Goal: Task Accomplishment & Management: Use online tool/utility

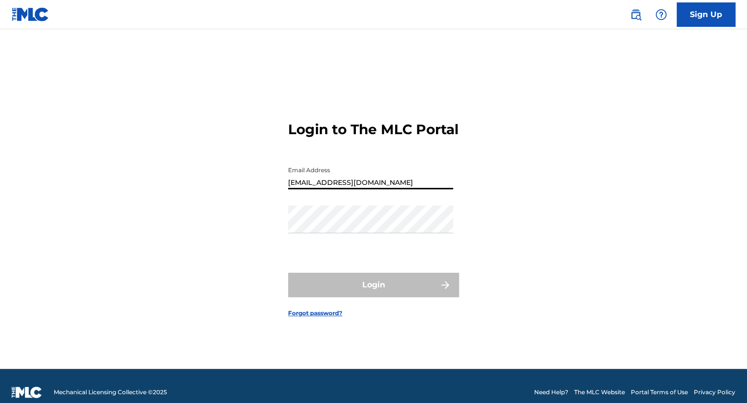
type input "[EMAIL_ADDRESS][DOMAIN_NAME]"
click at [485, 198] on div "Login to The MLC Portal Email Address [EMAIL_ADDRESS][DOMAIN_NAME] Password Log…" at bounding box center [373, 211] width 683 height 315
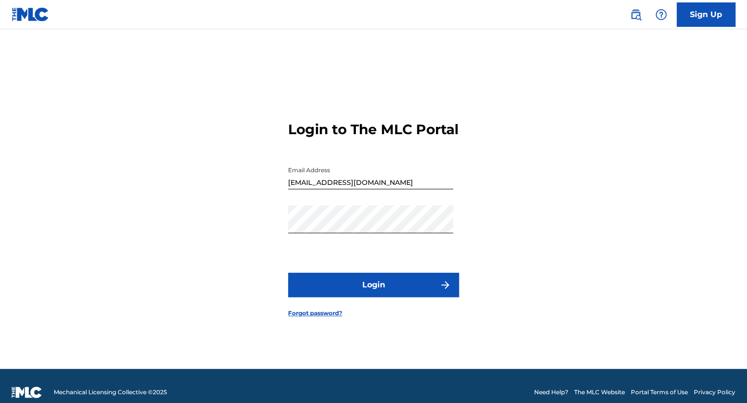
click at [411, 297] on button "Login" at bounding box center [373, 285] width 171 height 24
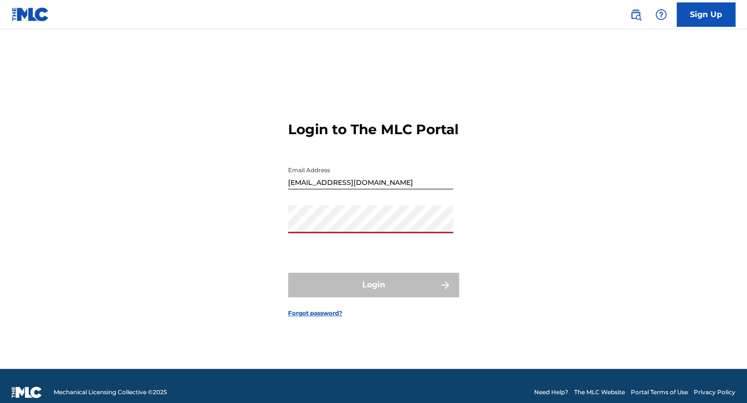
click at [244, 230] on div "Login to The MLC Portal Email Address [EMAIL_ADDRESS][DOMAIN_NAME] Password Log…" at bounding box center [373, 211] width 683 height 315
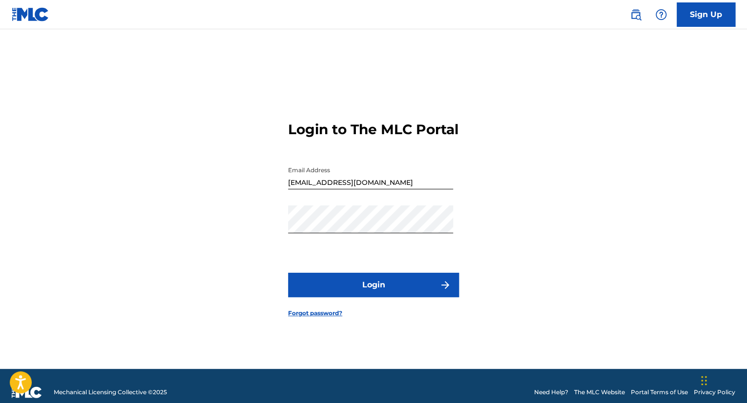
click at [337, 288] on button "Login" at bounding box center [373, 285] width 171 height 24
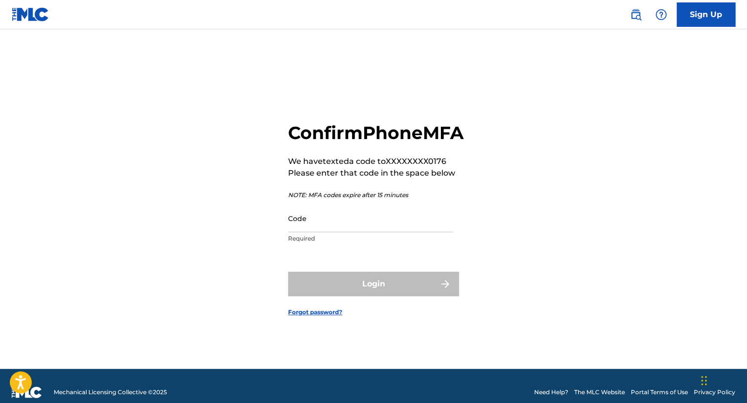
click at [314, 232] on input "Code" at bounding box center [370, 218] width 165 height 28
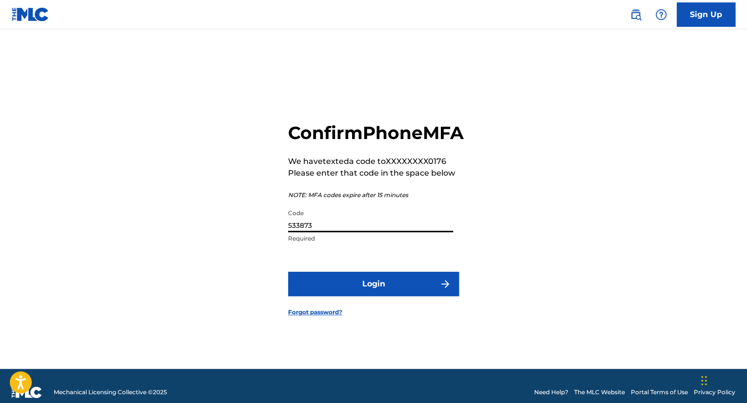
type input "533873"
click at [345, 296] on button "Login" at bounding box center [373, 284] width 171 height 24
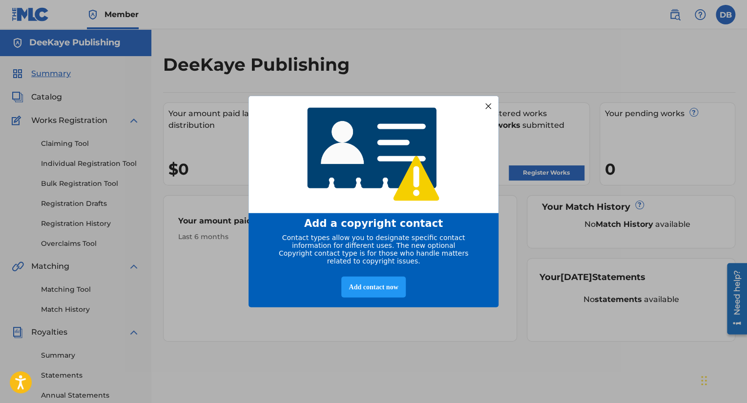
click at [487, 112] on div at bounding box center [488, 106] width 13 height 13
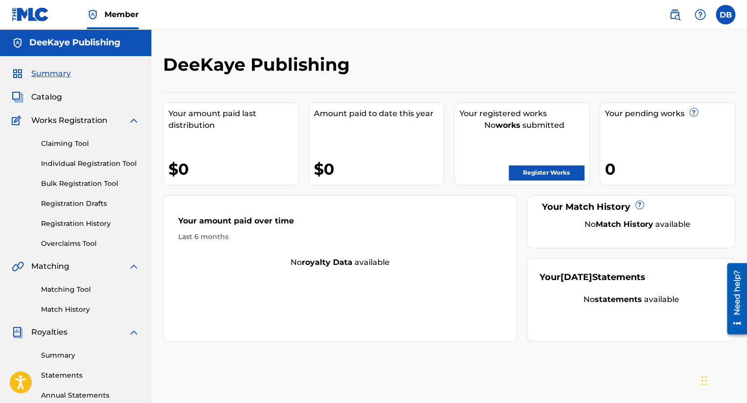
click at [46, 100] on span "Catalog" at bounding box center [46, 97] width 31 height 12
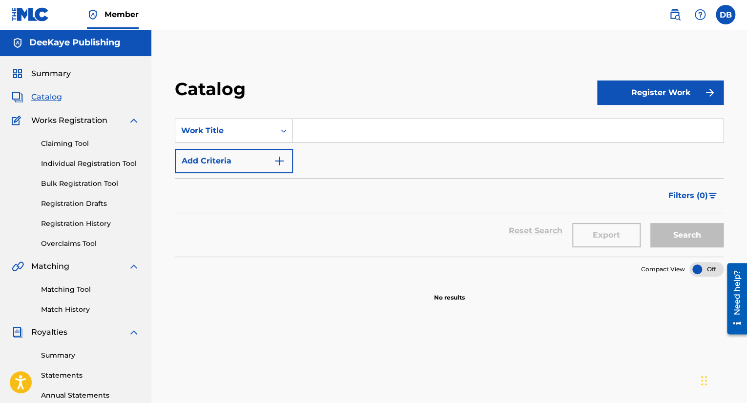
click at [371, 121] on input "Search Form" at bounding box center [508, 130] width 430 height 23
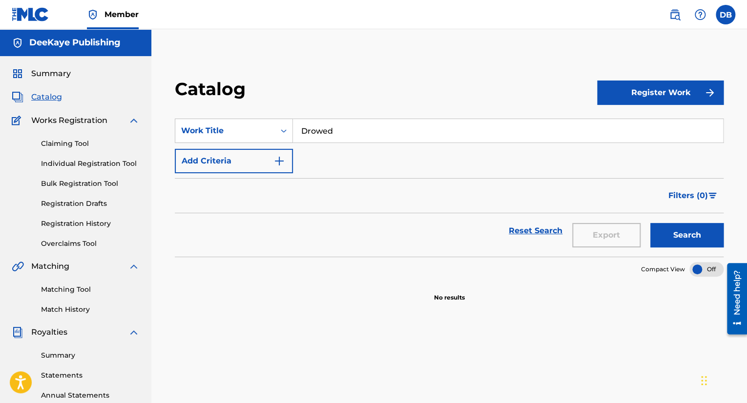
click at [650, 223] on button "Search" at bounding box center [686, 235] width 73 height 24
type input "Drowned"
click at [650, 223] on button "Search" at bounding box center [686, 235] width 73 height 24
drag, startPoint x: 349, startPoint y: 134, endPoint x: 300, endPoint y: 137, distance: 49.9
click at [300, 137] on input "Drowned" at bounding box center [508, 130] width 430 height 23
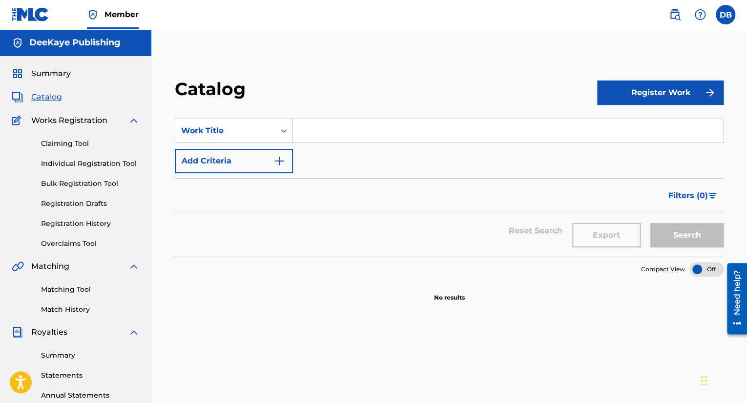
click at [305, 159] on div "SearchWithCriteria1c809d70-4141-4dd1-9e96-6463869c866e Work Title Add Criteria" at bounding box center [449, 146] width 548 height 55
click at [310, 132] on input "Search Form" at bounding box center [508, 130] width 430 height 23
click at [291, 92] on div "Catalog" at bounding box center [386, 92] width 422 height 29
click at [308, 130] on input "Search Form" at bounding box center [508, 130] width 430 height 23
click at [305, 126] on input "Search Form" at bounding box center [508, 130] width 430 height 23
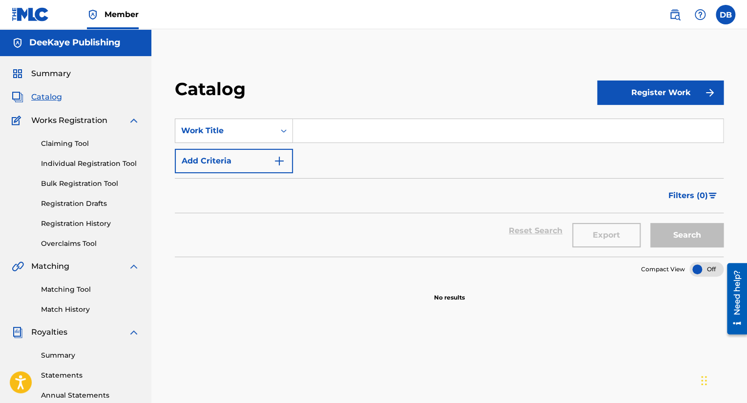
click at [39, 76] on span "Summary" at bounding box center [51, 74] width 40 height 12
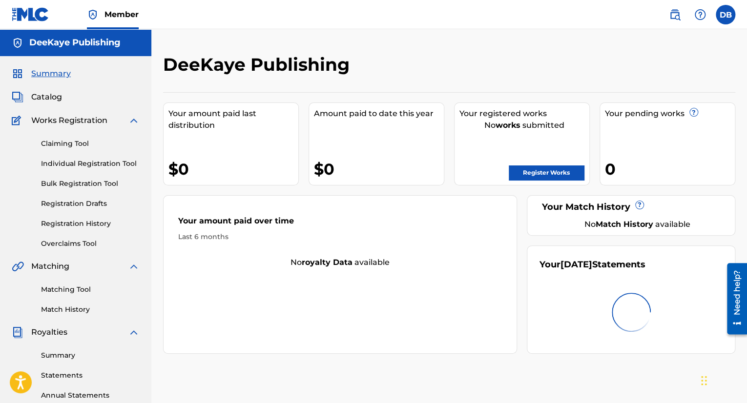
click at [48, 91] on span "Catalog" at bounding box center [46, 97] width 31 height 12
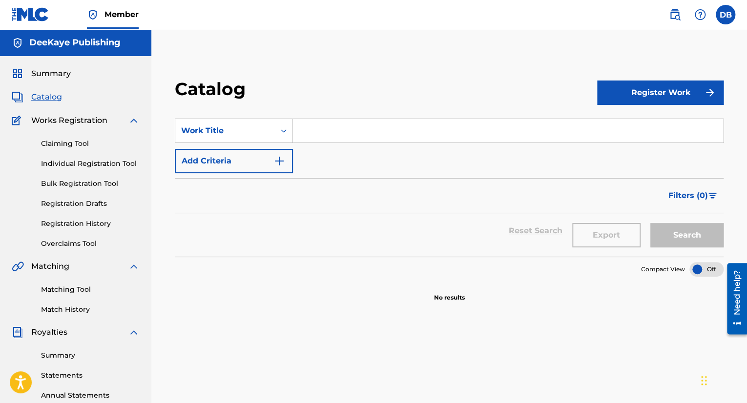
click at [279, 162] on img "Search Form" at bounding box center [279, 161] width 12 height 12
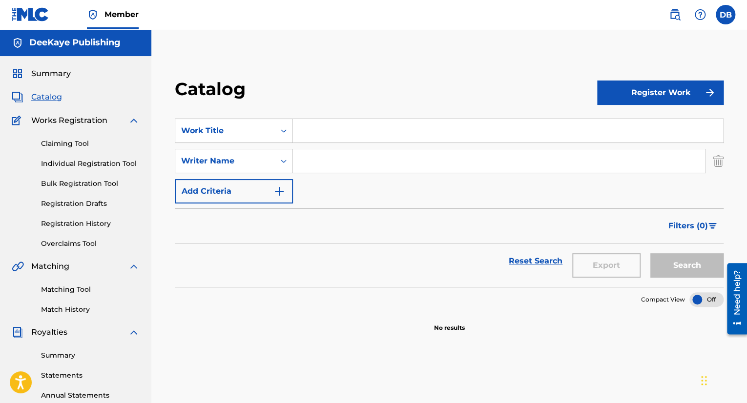
click at [321, 168] on input "Search Form" at bounding box center [499, 160] width 412 height 23
click at [269, 190] on button "Add Criteria" at bounding box center [234, 191] width 118 height 24
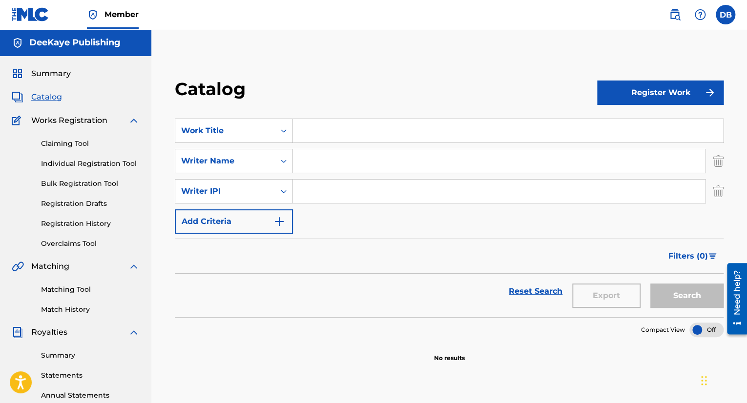
click at [327, 130] on input "Search Form" at bounding box center [508, 130] width 430 height 23
click at [324, 154] on input "Search Form" at bounding box center [499, 160] width 412 height 23
paste input "Jayden Whitter Jones"
type input "Jayden Whitter Jones"
click at [650, 283] on button "Search" at bounding box center [686, 295] width 73 height 24
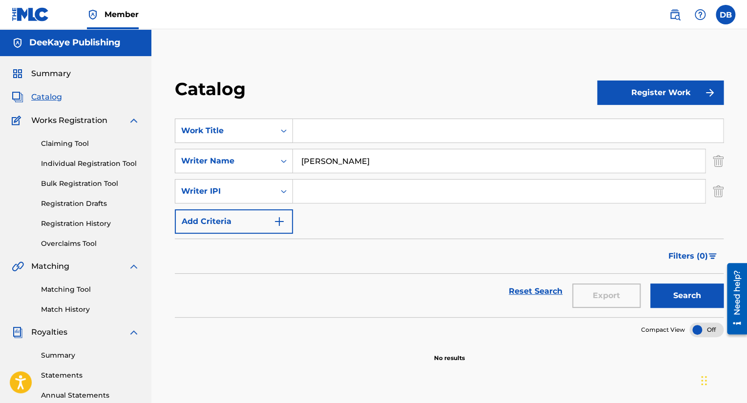
scroll to position [65, 0]
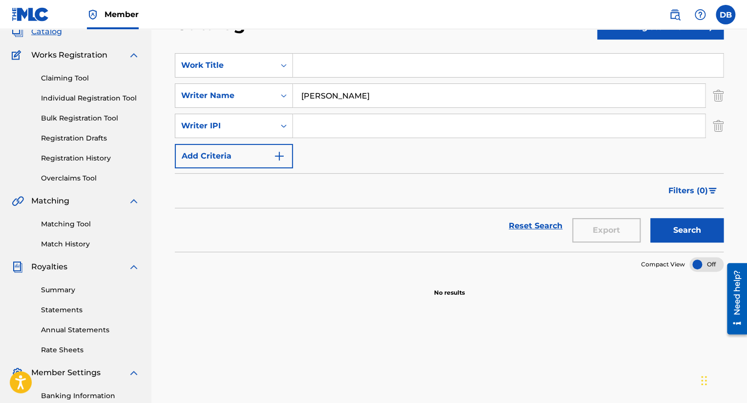
click at [334, 73] on input "Search Form" at bounding box center [508, 65] width 430 height 23
click at [724, 135] on div "Catalog Register Work SearchWithCriteria1c809d70-4141-4dd1-9e96-6463869c866e Wo…" at bounding box center [449, 155] width 572 height 284
click at [720, 132] on img "Search Form" at bounding box center [717, 126] width 11 height 24
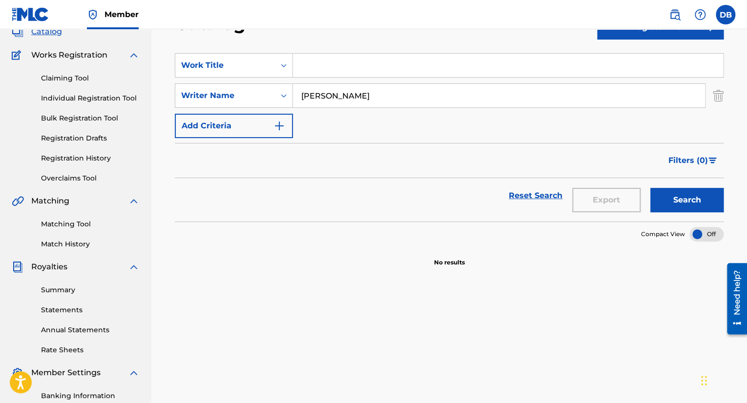
click at [353, 59] on input "Search Form" at bounding box center [508, 65] width 430 height 23
click at [650, 188] on button "Search" at bounding box center [686, 200] width 73 height 24
type input "D"
type input "Wonderful Time"
click at [650, 188] on button "Search" at bounding box center [686, 200] width 73 height 24
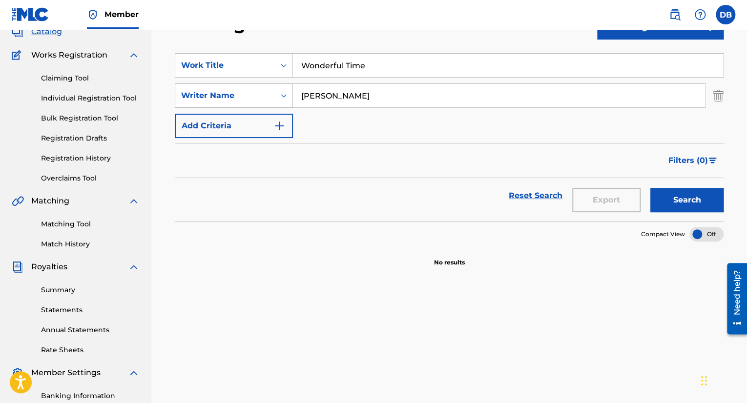
scroll to position [0, 0]
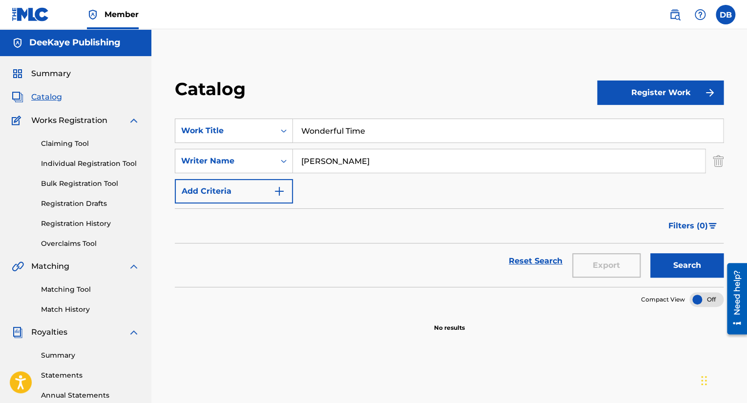
click at [63, 77] on span "Summary" at bounding box center [51, 74] width 40 height 12
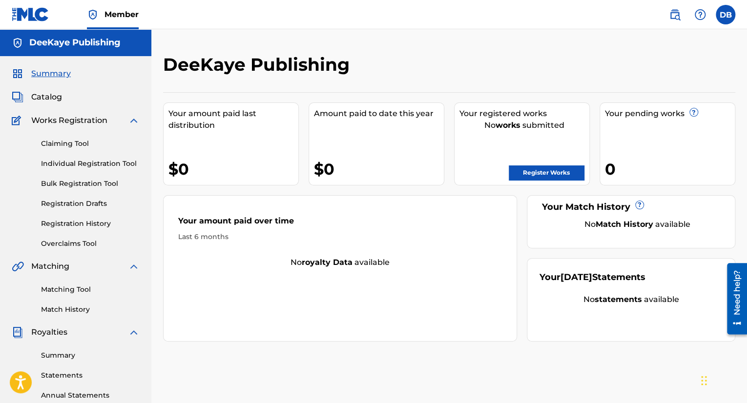
click at [63, 289] on link "Matching Tool" at bounding box center [90, 289] width 99 height 10
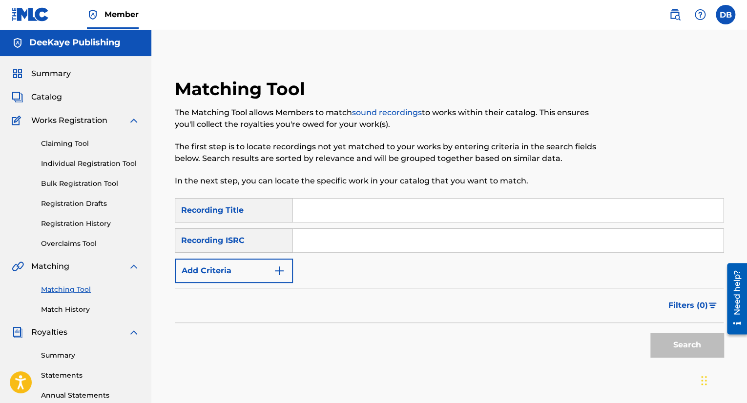
click at [315, 210] on input "Search Form" at bounding box center [508, 210] width 430 height 23
type input "Drowned"
click at [650, 333] on button "Search" at bounding box center [686, 345] width 73 height 24
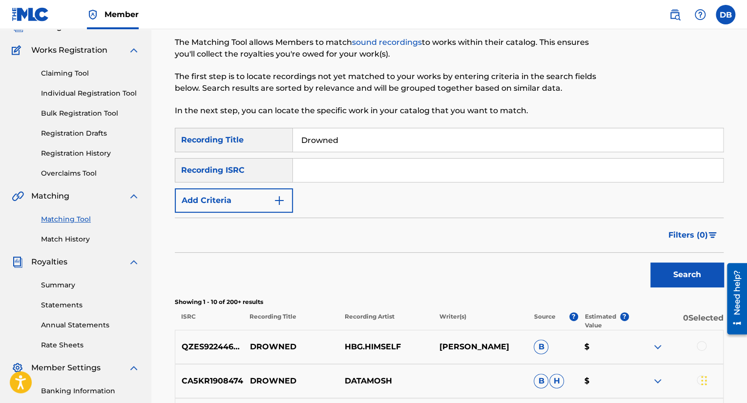
scroll to position [68, 0]
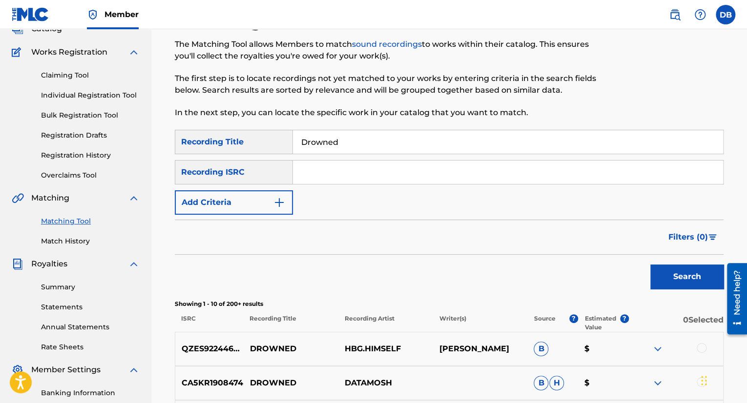
click at [344, 170] on input "Search Form" at bounding box center [508, 172] width 430 height 23
click at [260, 206] on button "Add Criteria" at bounding box center [234, 202] width 118 height 24
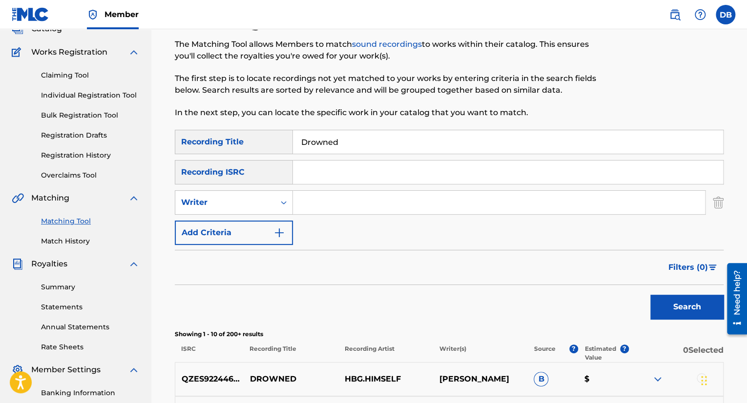
click at [322, 205] on input "Search Form" at bounding box center [499, 202] width 412 height 23
paste input "Jayden Whitter Jones"
type input "Jayden Whitter Jones"
click at [650, 295] on button "Search" at bounding box center [686, 307] width 73 height 24
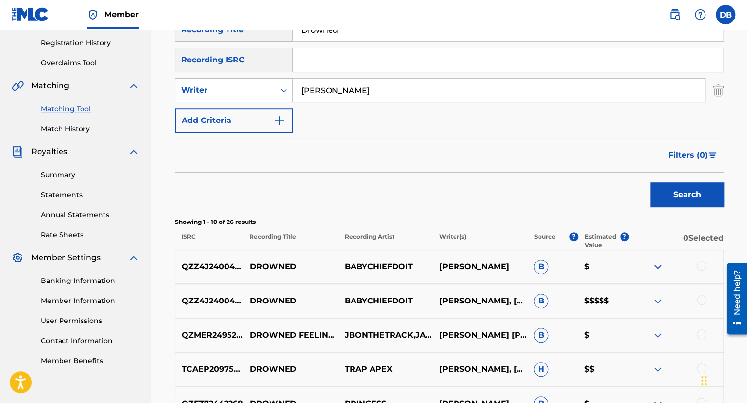
scroll to position [185, 0]
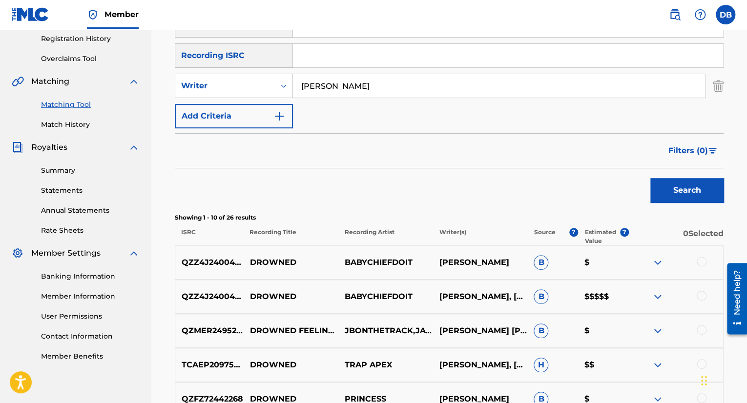
click at [315, 291] on p "DROWNED" at bounding box center [290, 297] width 95 height 12
click at [662, 295] on img at bounding box center [657, 297] width 12 height 12
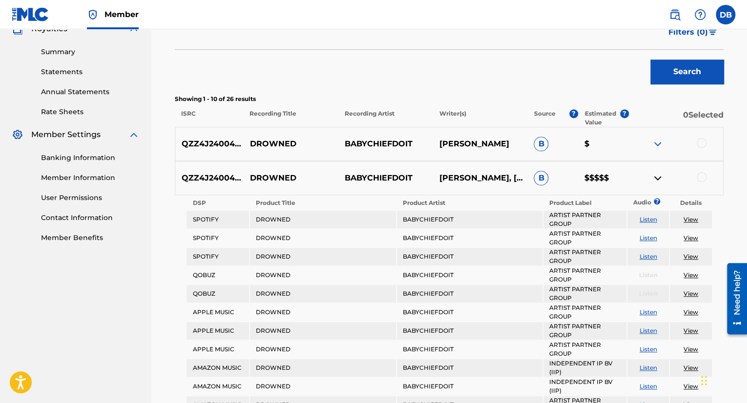
scroll to position [347, 0]
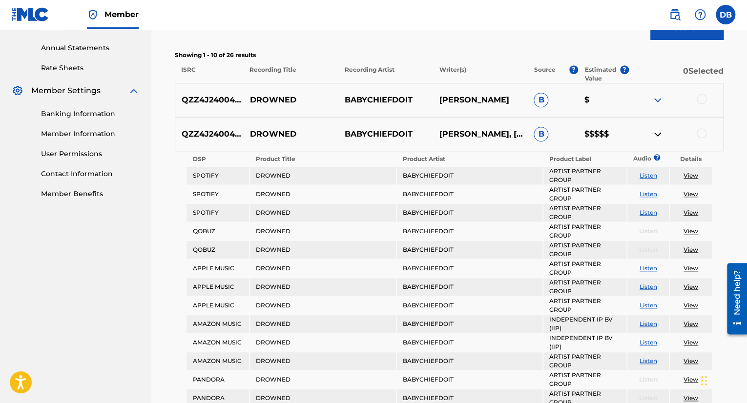
click at [688, 174] on link "View" at bounding box center [690, 175] width 15 height 7
click at [690, 176] on link "View" at bounding box center [690, 175] width 15 height 7
click at [655, 133] on img at bounding box center [657, 134] width 12 height 12
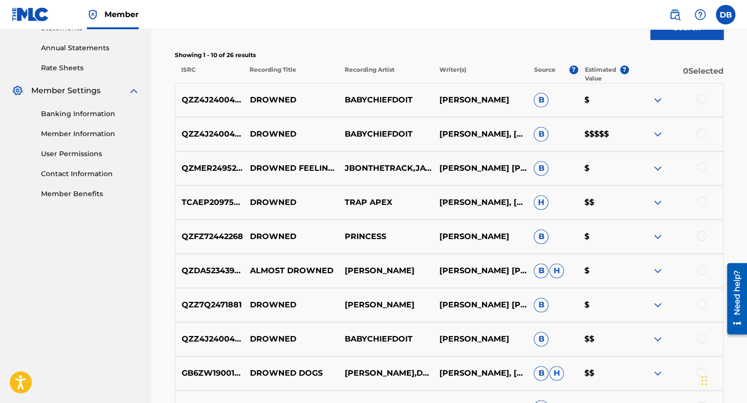
click at [543, 133] on span "B" at bounding box center [540, 134] width 15 height 15
click at [656, 137] on img at bounding box center [657, 134] width 12 height 12
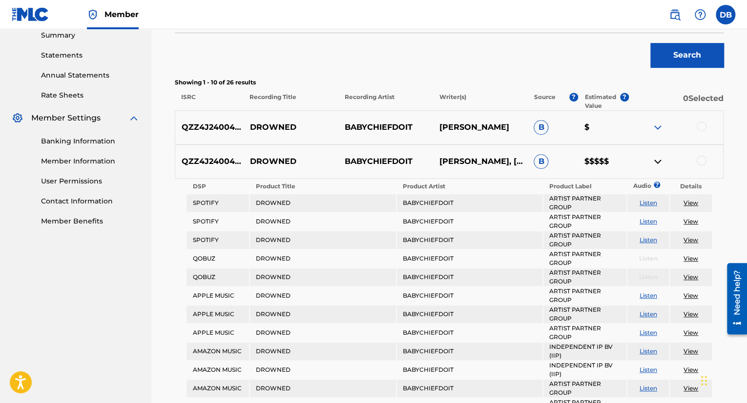
scroll to position [320, 0]
click at [660, 159] on img at bounding box center [657, 162] width 12 height 12
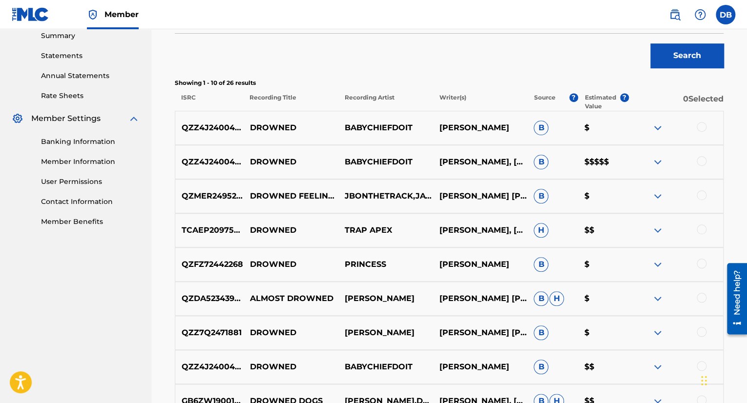
click at [660, 130] on img at bounding box center [657, 128] width 12 height 12
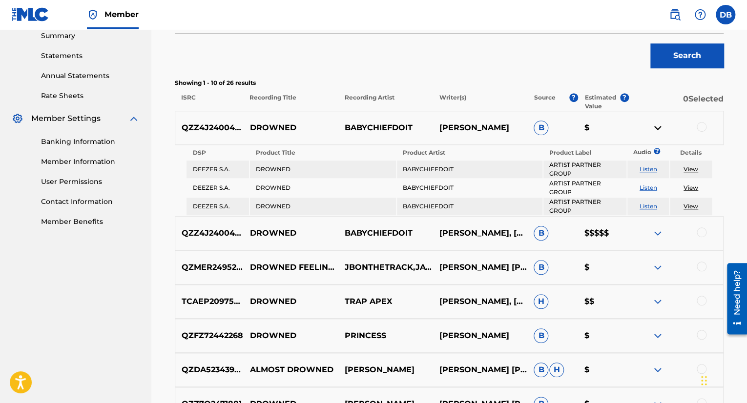
click at [659, 130] on img at bounding box center [657, 128] width 12 height 12
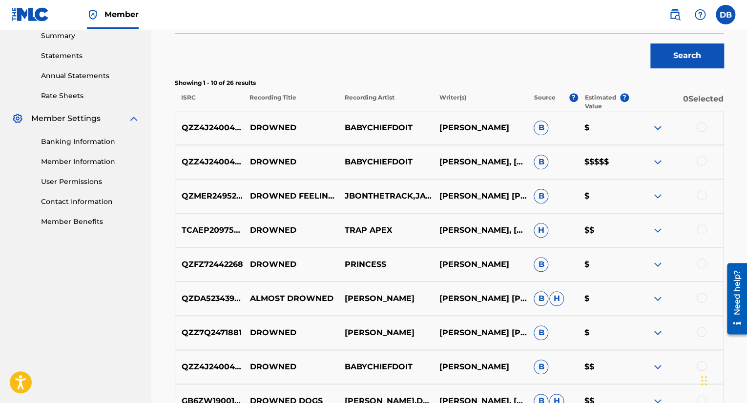
click at [659, 130] on img at bounding box center [657, 128] width 12 height 12
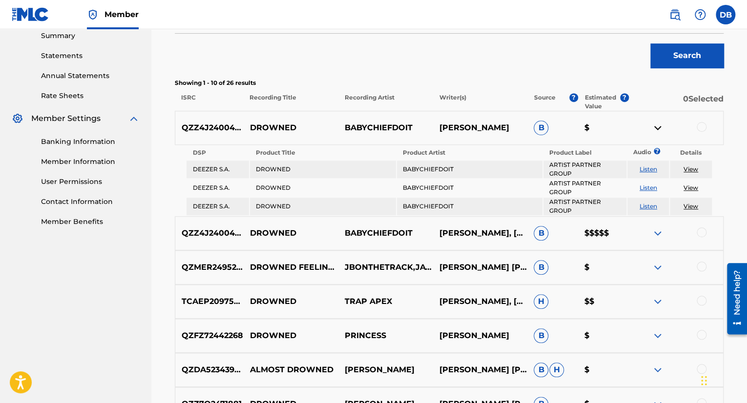
click at [659, 130] on img at bounding box center [657, 128] width 12 height 12
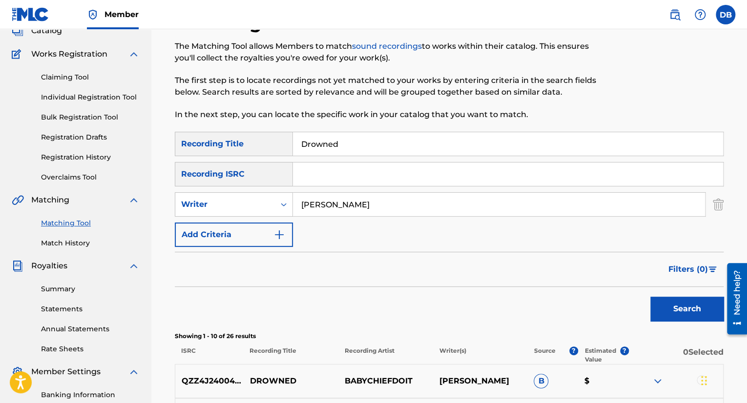
scroll to position [0, 0]
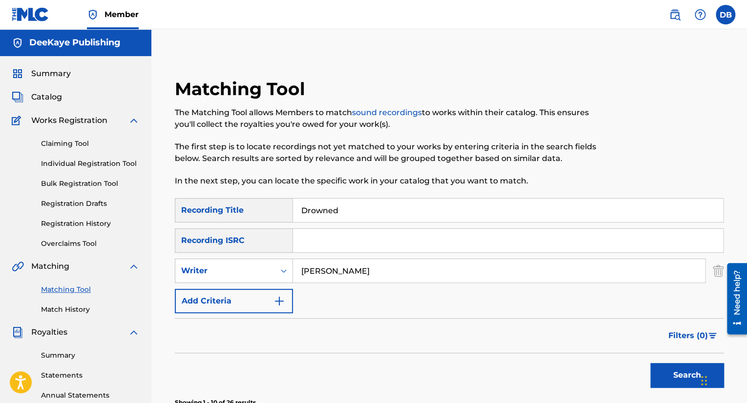
click at [28, 21] on img at bounding box center [31, 14] width 38 height 14
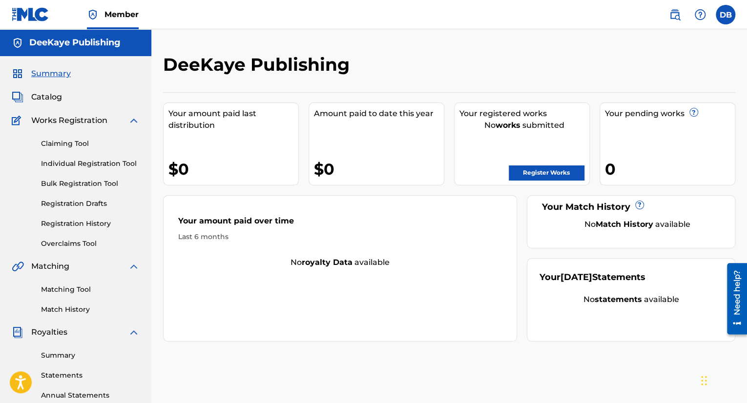
click at [74, 142] on link "Claiming Tool" at bounding box center [90, 144] width 99 height 10
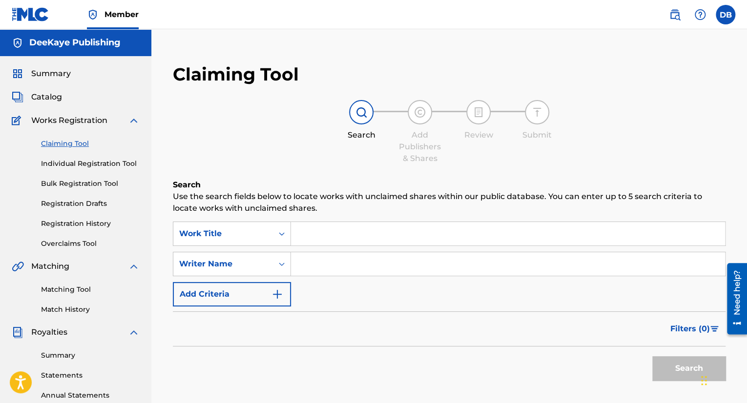
click at [364, 239] on input "Search Form" at bounding box center [508, 233] width 434 height 23
click at [315, 264] on input "Search Form" at bounding box center [508, 263] width 434 height 23
click at [271, 295] on img "Search Form" at bounding box center [277, 294] width 12 height 12
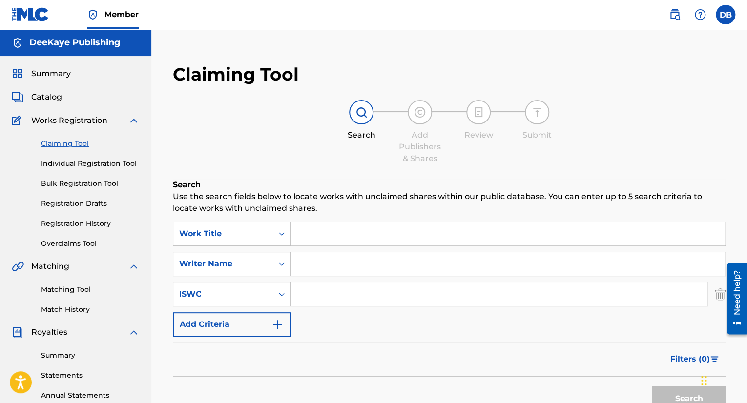
click at [221, 322] on button "Add Criteria" at bounding box center [232, 324] width 118 height 24
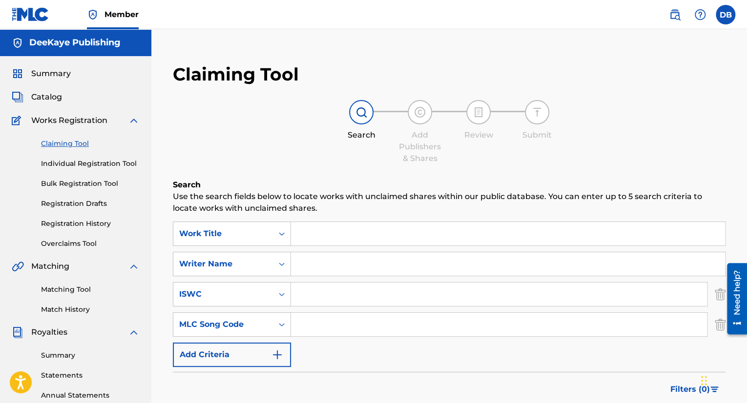
click at [255, 353] on button "Add Criteria" at bounding box center [232, 355] width 118 height 24
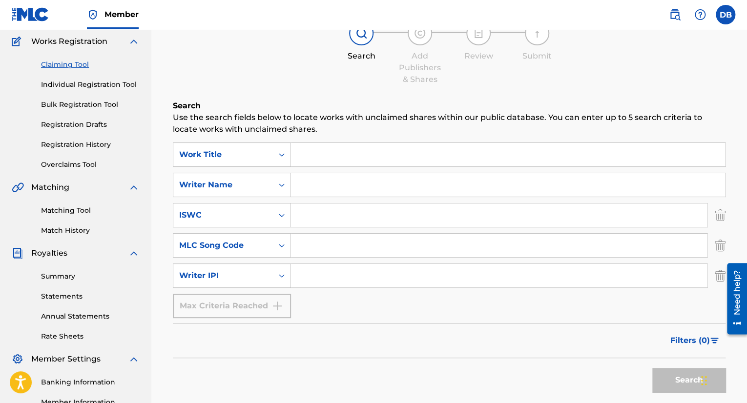
scroll to position [80, 0]
click at [248, 246] on div "MLC Song Code" at bounding box center [223, 245] width 88 height 12
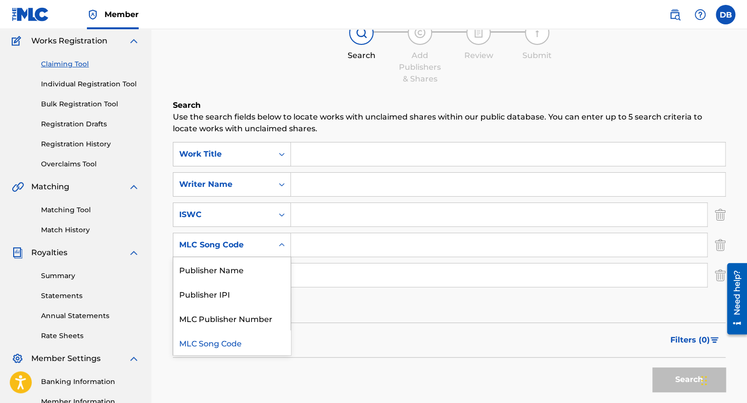
click at [248, 246] on div "MLC Song Code" at bounding box center [223, 245] width 88 height 12
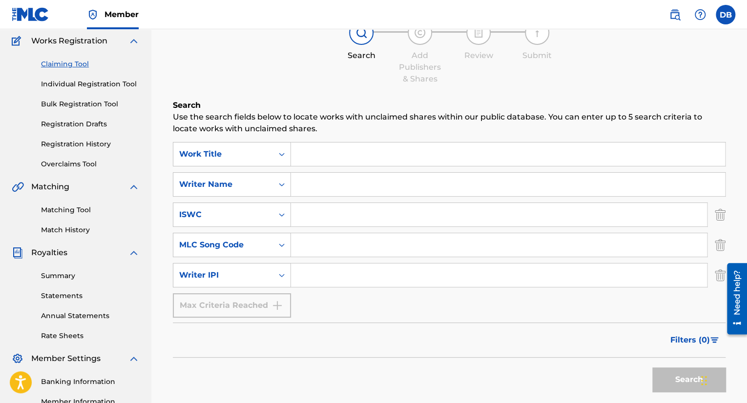
click at [349, 152] on input "Search Form" at bounding box center [508, 153] width 434 height 23
click at [355, 176] on input "Search Form" at bounding box center [508, 184] width 434 height 23
click at [314, 221] on input "Search Form" at bounding box center [499, 214] width 416 height 23
click at [314, 241] on input "Search Form" at bounding box center [499, 244] width 416 height 23
click at [308, 277] on input "Search Form" at bounding box center [499, 274] width 416 height 23
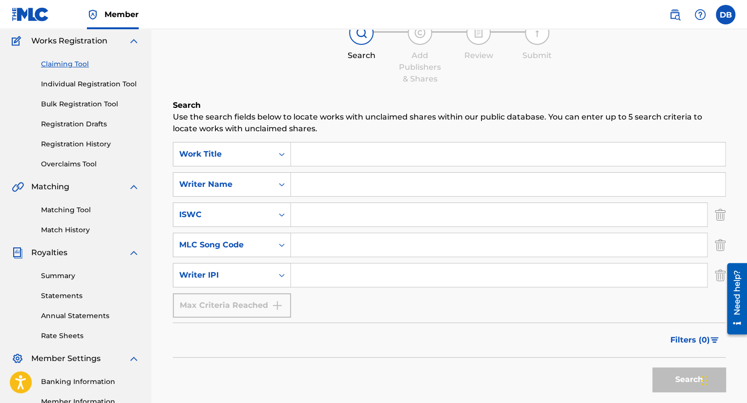
click at [337, 244] on input "Search Form" at bounding box center [499, 244] width 416 height 23
click at [334, 223] on input "Search Form" at bounding box center [499, 214] width 416 height 23
click at [334, 191] on input "Search Form" at bounding box center [508, 184] width 434 height 23
click at [339, 164] on input "Search Form" at bounding box center [508, 153] width 434 height 23
click at [311, 277] on input "Search Form" at bounding box center [499, 274] width 416 height 23
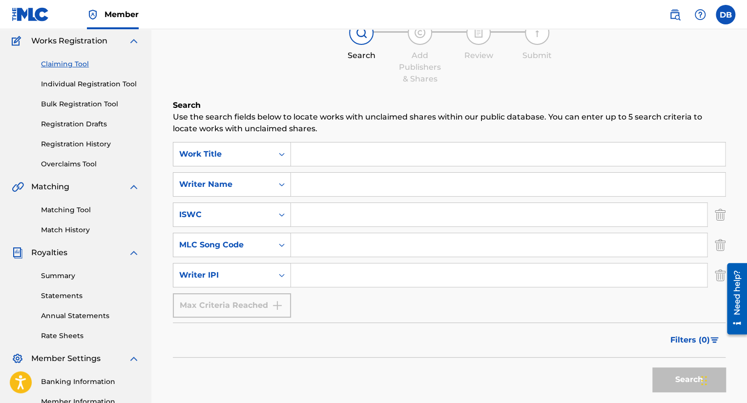
click at [317, 246] on input "Search Form" at bounding box center [499, 244] width 416 height 23
click at [320, 220] on input "Search Form" at bounding box center [499, 214] width 416 height 23
click at [326, 197] on div "SearchWithCriteria6afc26a6-81d9-4008-b051-fae1724b4577 Work Title SearchWithCri…" at bounding box center [449, 230] width 552 height 176
click at [328, 186] on input "Search Form" at bounding box center [508, 184] width 434 height 23
click at [333, 152] on input "Search Form" at bounding box center [508, 153] width 434 height 23
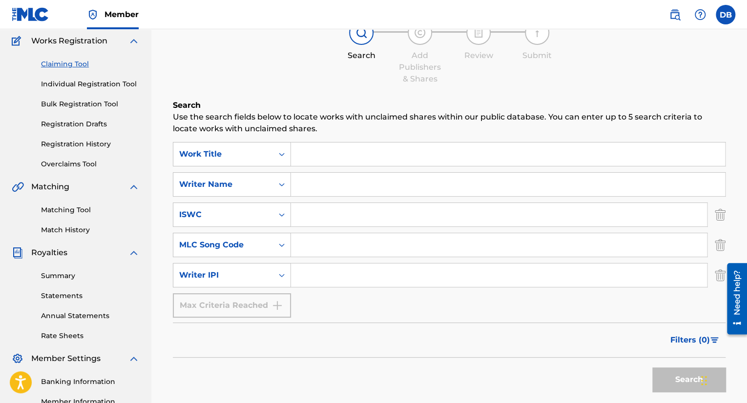
click at [313, 280] on input "Search Form" at bounding box center [499, 274] width 416 height 23
click at [89, 102] on link "Bulk Registration Tool" at bounding box center [90, 104] width 99 height 10
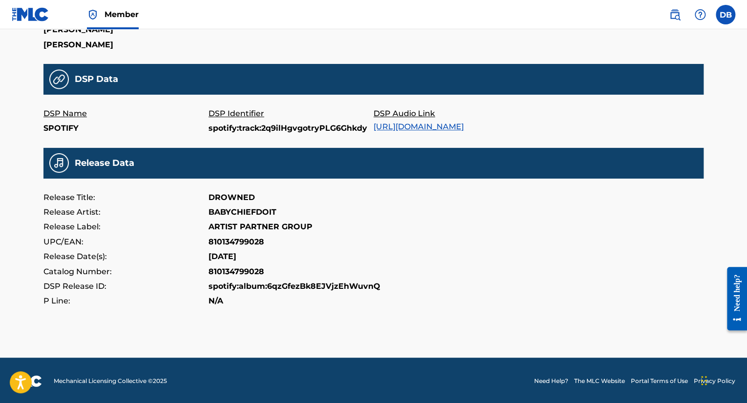
scroll to position [300, 0]
